Goal: Transaction & Acquisition: Purchase product/service

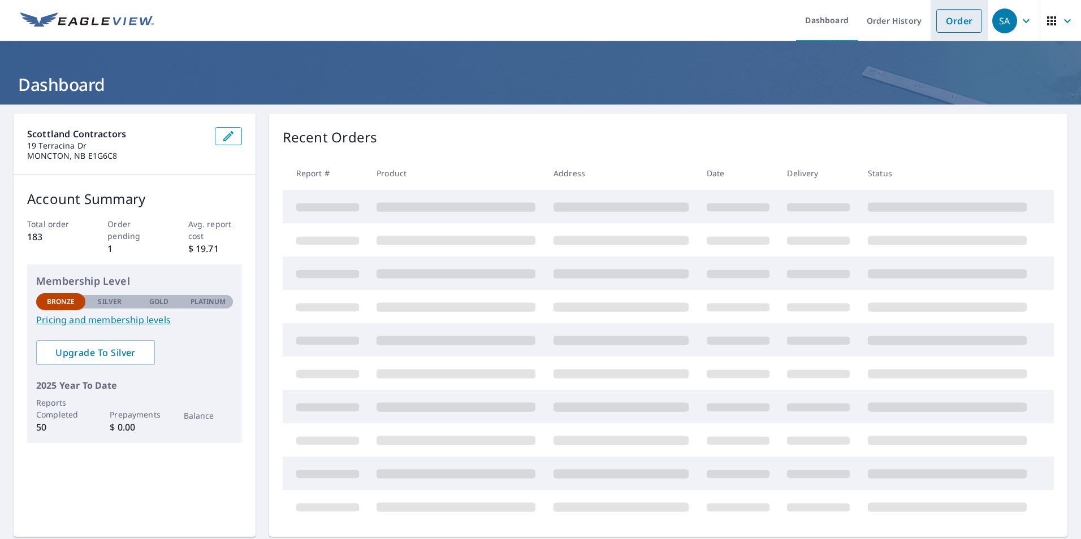
click at [959, 24] on link "Order" at bounding box center [959, 21] width 46 height 24
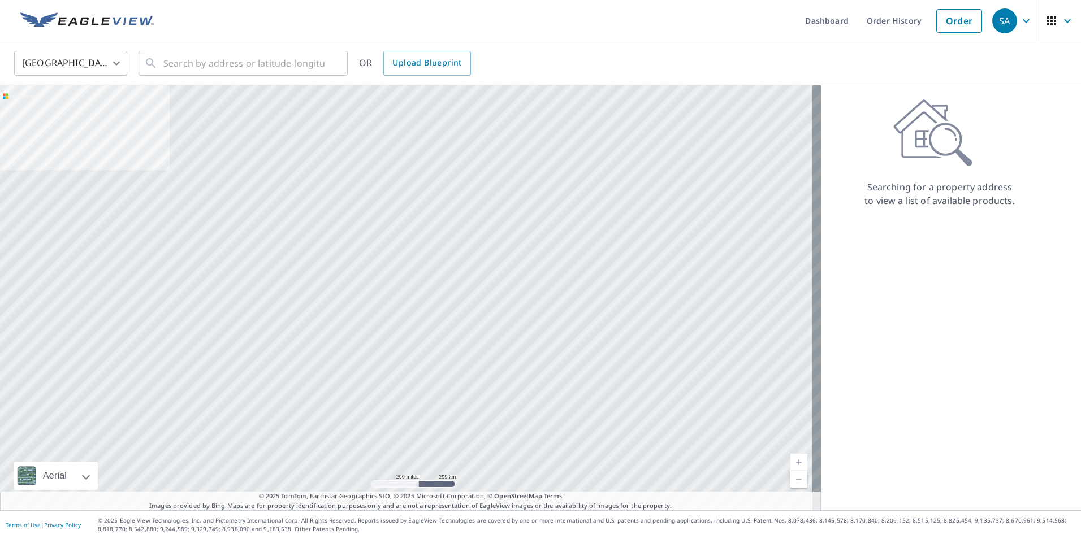
click at [65, 59] on body "SA [GEOGRAPHIC_DATA] Dashboard Order History Order SA [GEOGRAPHIC_DATA] US ​ ​ …" at bounding box center [540, 269] width 1081 height 539
click at [63, 112] on li "[GEOGRAPHIC_DATA]" at bounding box center [70, 114] width 113 height 20
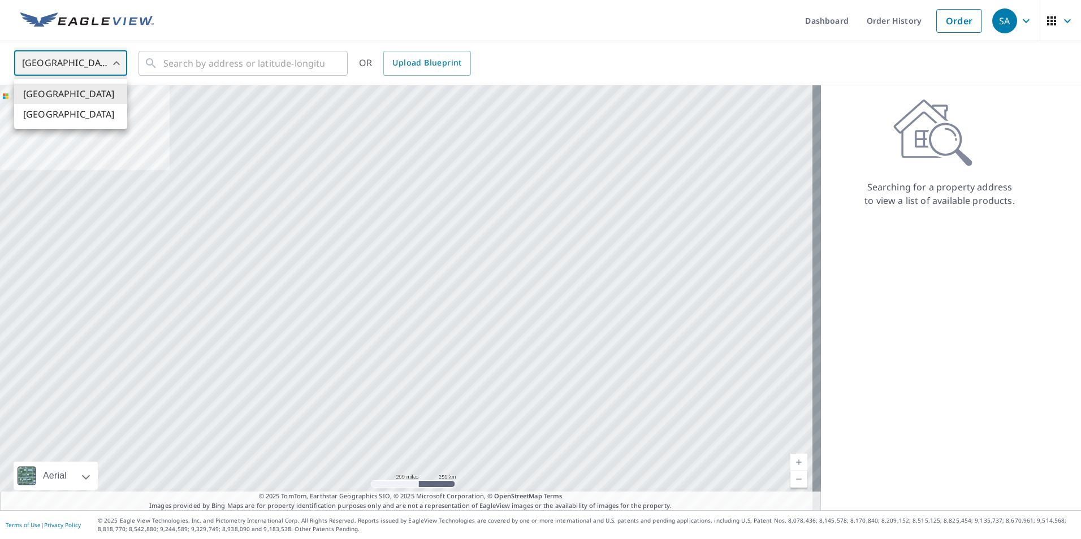
type input "CA"
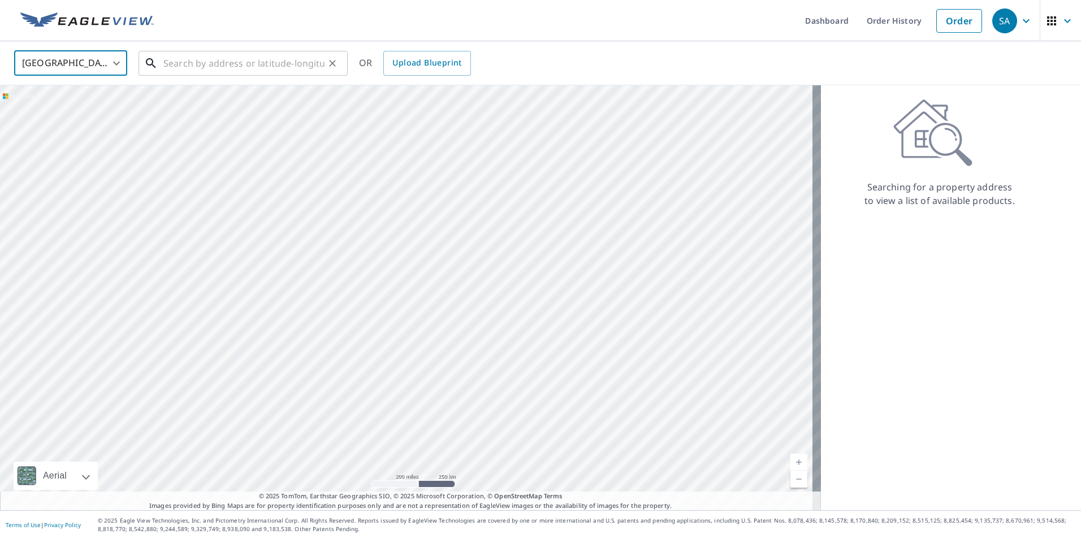
click at [191, 59] on input "text" at bounding box center [243, 63] width 161 height 32
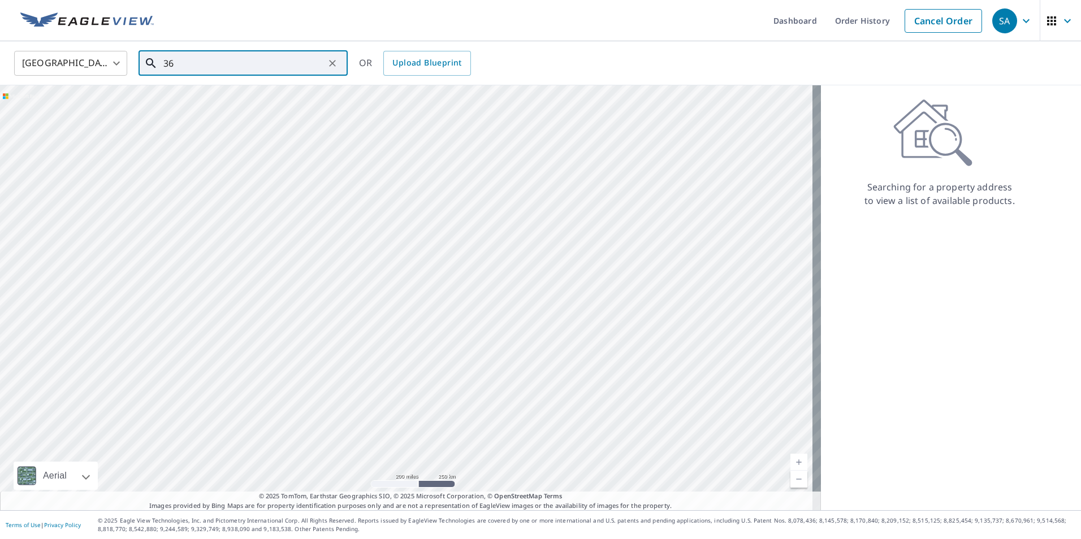
click at [211, 67] on input "36" at bounding box center [243, 63] width 161 height 32
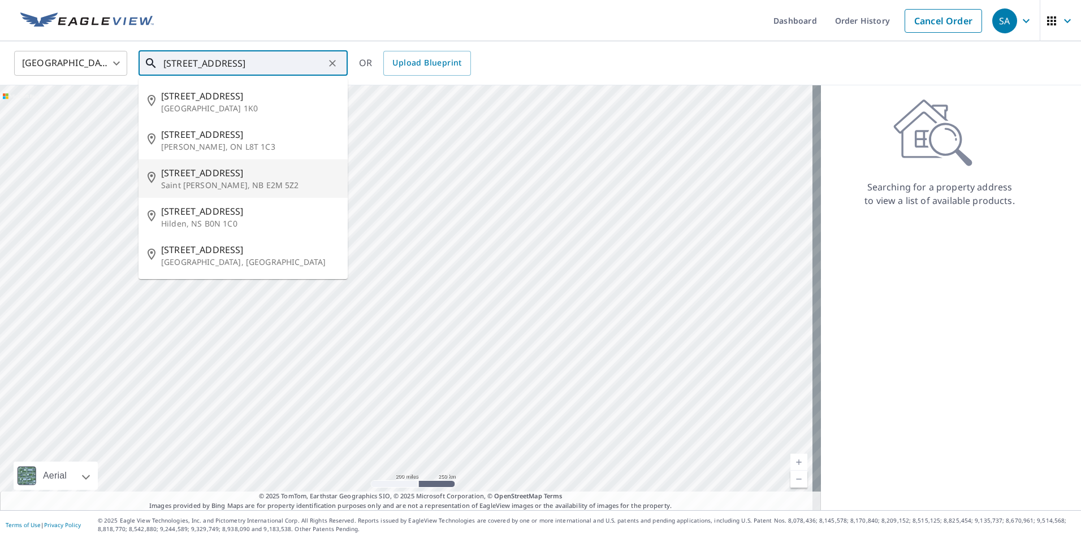
click at [200, 174] on span "[STREET_ADDRESS]" at bounding box center [249, 173] width 177 height 14
type input "[STREET_ADDRESS][PERSON_NAME]"
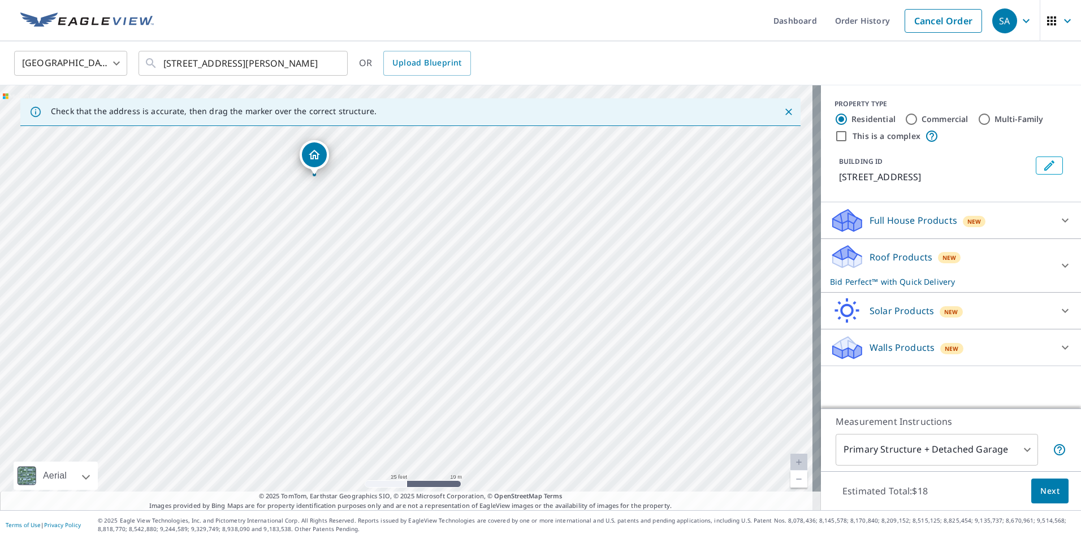
drag, startPoint x: 309, startPoint y: 177, endPoint x: 313, endPoint y: 158, distance: 19.2
click at [1021, 445] on body "SA [GEOGRAPHIC_DATA] Dashboard Order History Cancel Order SA [GEOGRAPHIC_DATA] …" at bounding box center [540, 269] width 1081 height 539
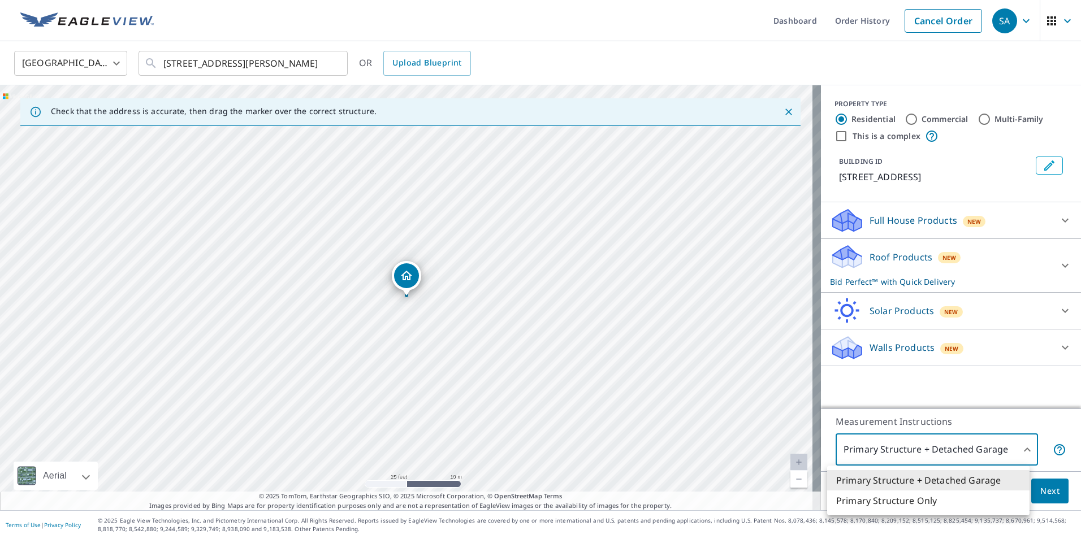
click at [884, 501] on li "Primary Structure Only" at bounding box center [928, 501] width 202 height 20
type input "2"
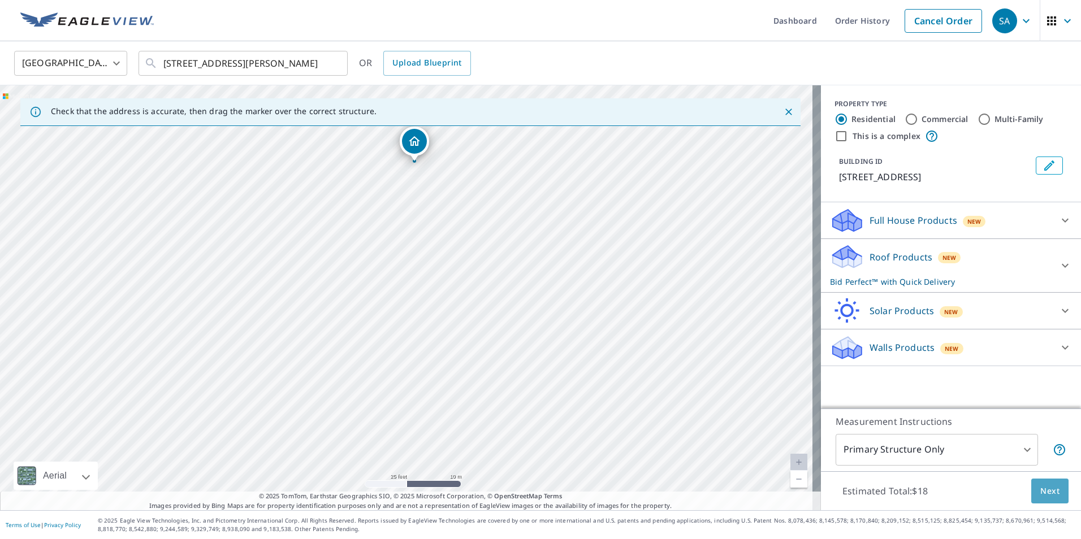
click at [1049, 494] on span "Next" at bounding box center [1049, 491] width 19 height 14
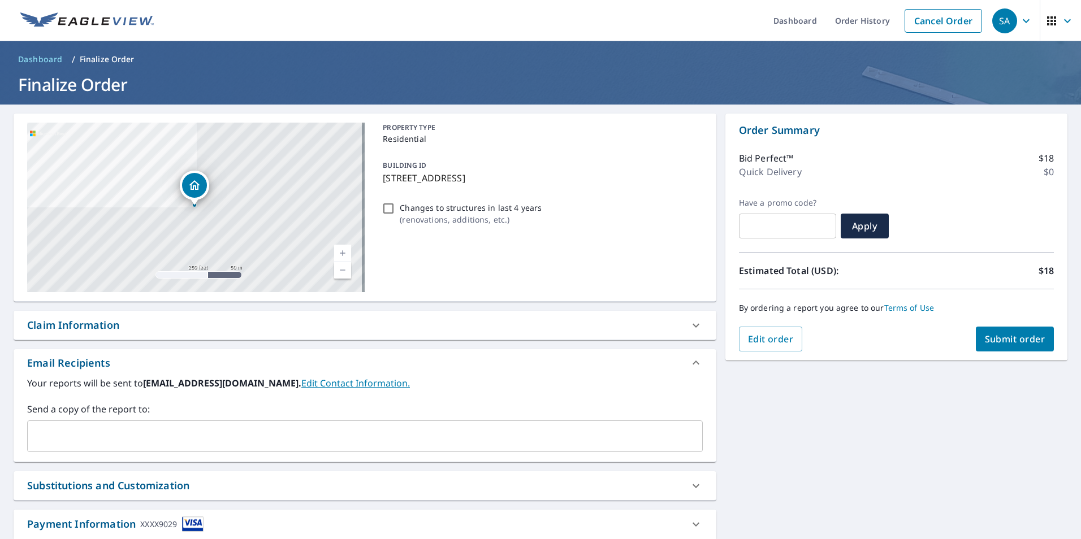
click at [1022, 337] on span "Submit order" at bounding box center [1014, 339] width 60 height 12
